Goal: Transaction & Acquisition: Purchase product/service

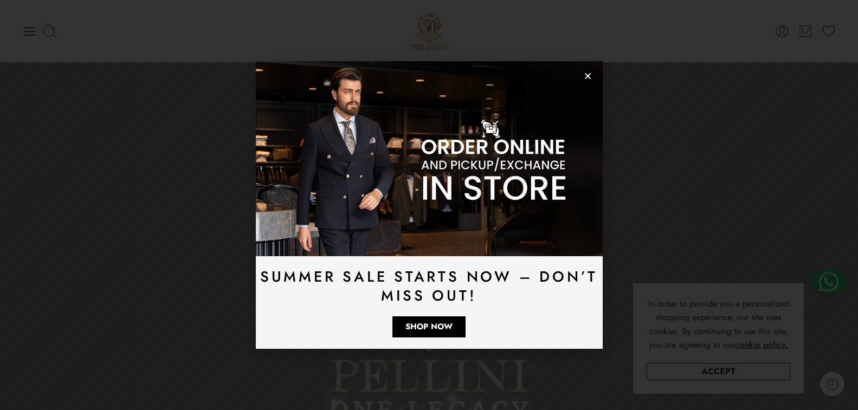
click at [579, 78] on img at bounding box center [429, 158] width 347 height 195
click at [586, 77] on icon "Close" at bounding box center [587, 76] width 8 height 8
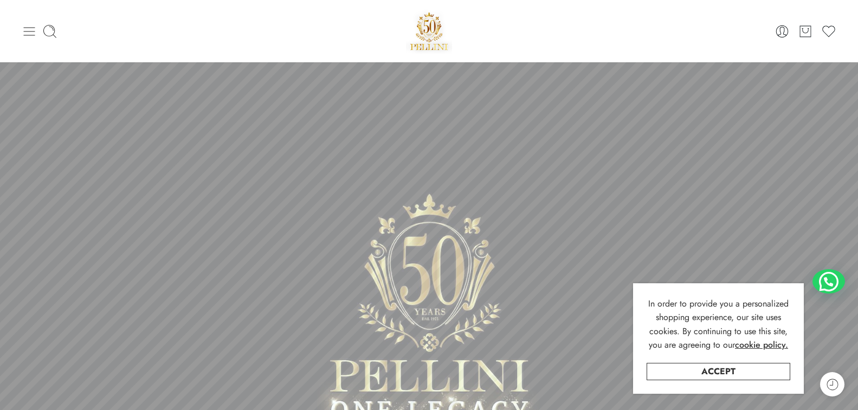
click at [22, 28] on icon at bounding box center [29, 31] width 15 height 15
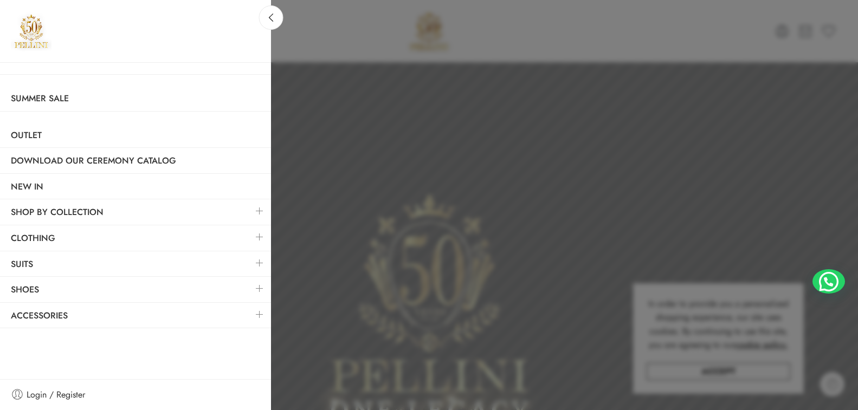
click at [260, 239] on link at bounding box center [259, 236] width 23 height 23
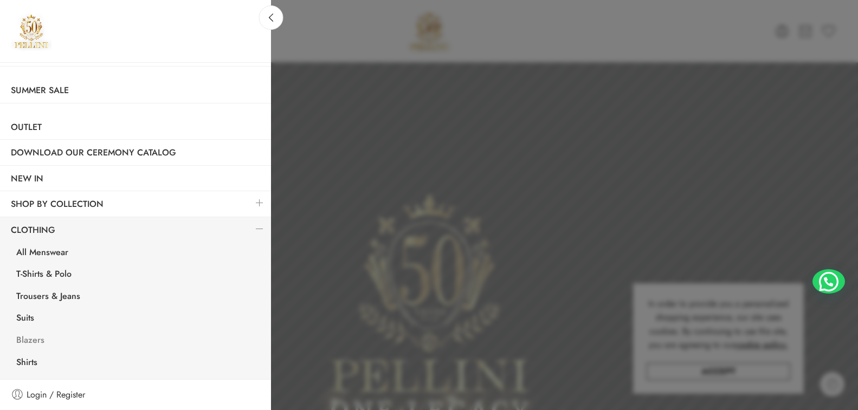
scroll to position [3, 0]
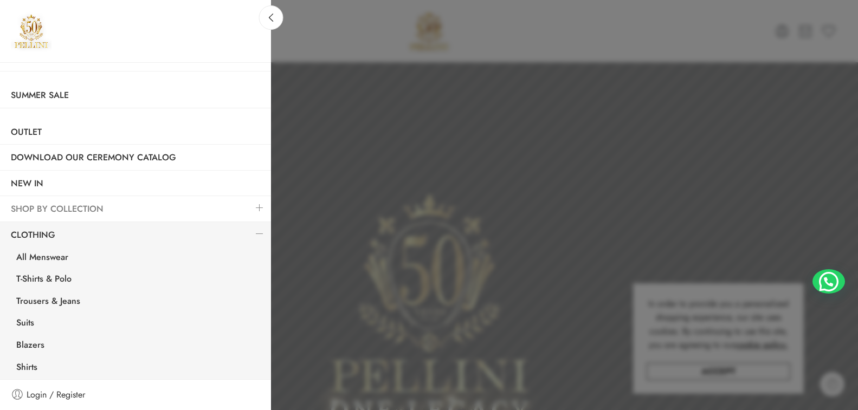
click at [219, 205] on link "SHOP BY COLLECTION" at bounding box center [135, 209] width 271 height 25
click at [250, 210] on link at bounding box center [259, 207] width 23 height 23
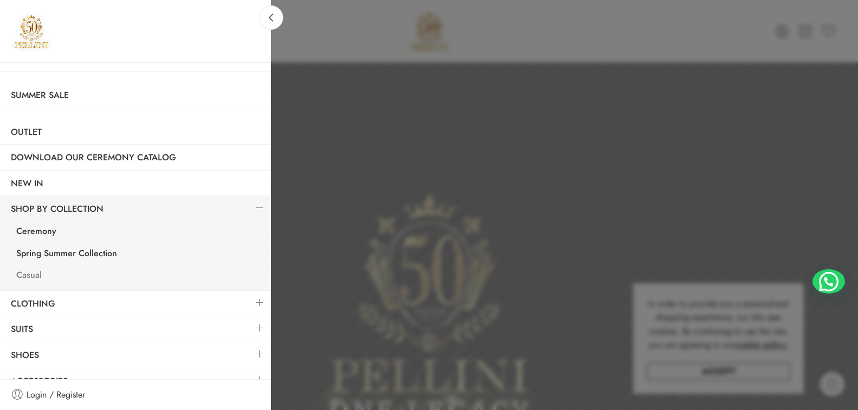
click at [27, 272] on link "Casual" at bounding box center [137, 276] width 265 height 22
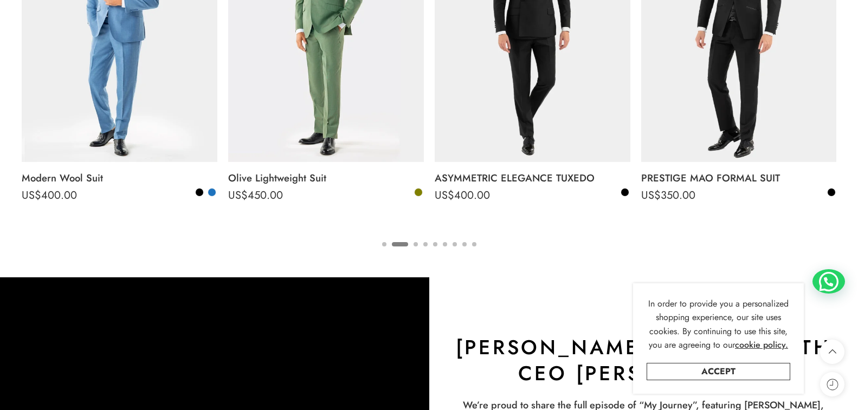
scroll to position [2005, 0]
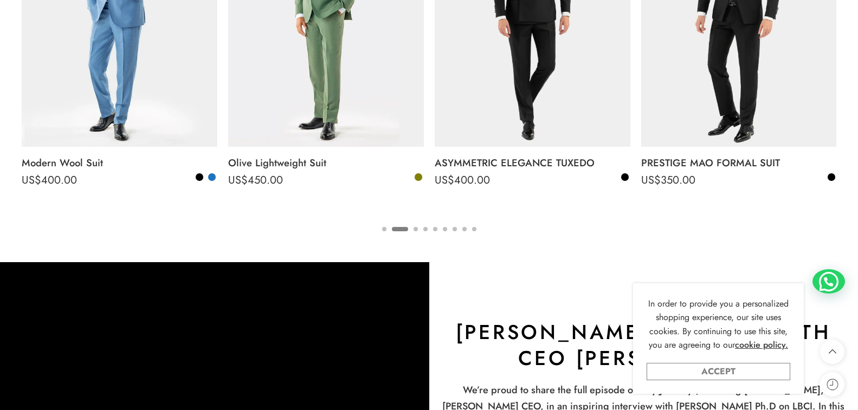
click at [727, 366] on link "Accept" at bounding box center [718, 371] width 144 height 17
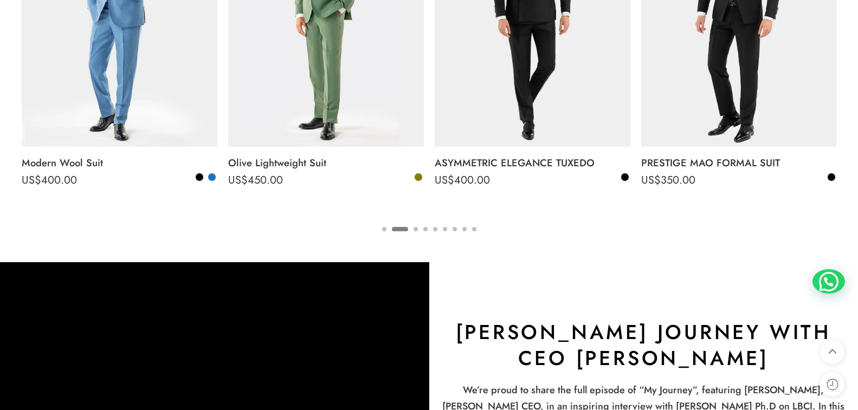
click at [414, 228] on button "3" at bounding box center [415, 238] width 4 height 23
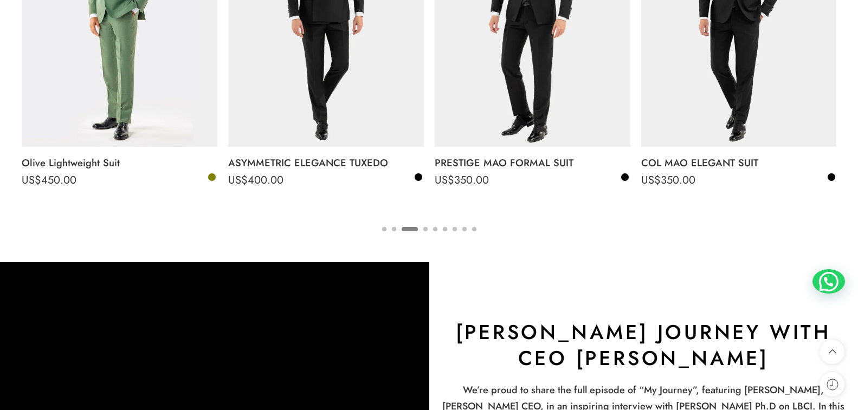
click at [419, 229] on ul "1 2 3 4 5 6 7 8 9" at bounding box center [429, 229] width 814 height 14
click at [426, 228] on button "4" at bounding box center [425, 238] width 4 height 23
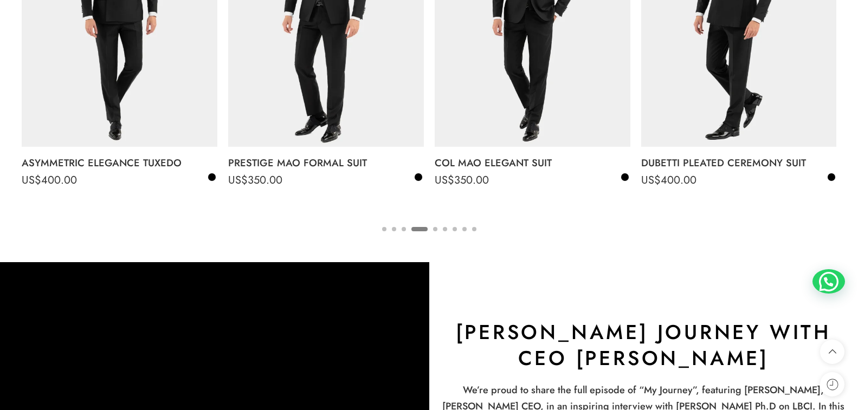
click at [432, 227] on ul "1 2 3 4 5 6 7 8 9" at bounding box center [429, 229] width 814 height 14
click at [434, 227] on button "5" at bounding box center [435, 238] width 4 height 23
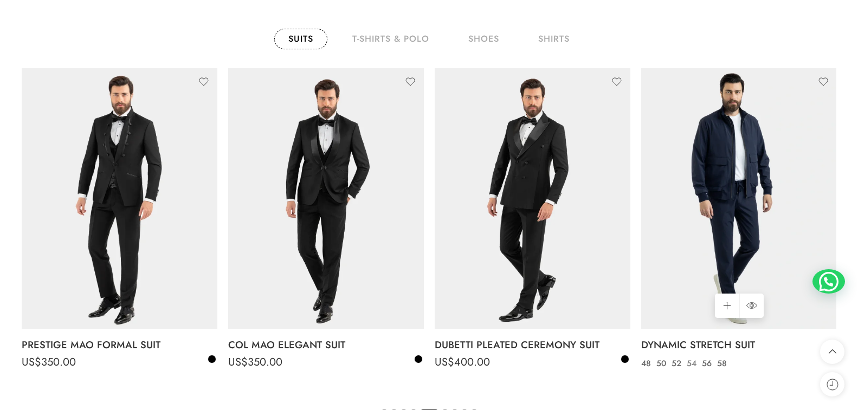
scroll to position [1842, 0]
